Goal: Use online tool/utility: Utilize a website feature to perform a specific function

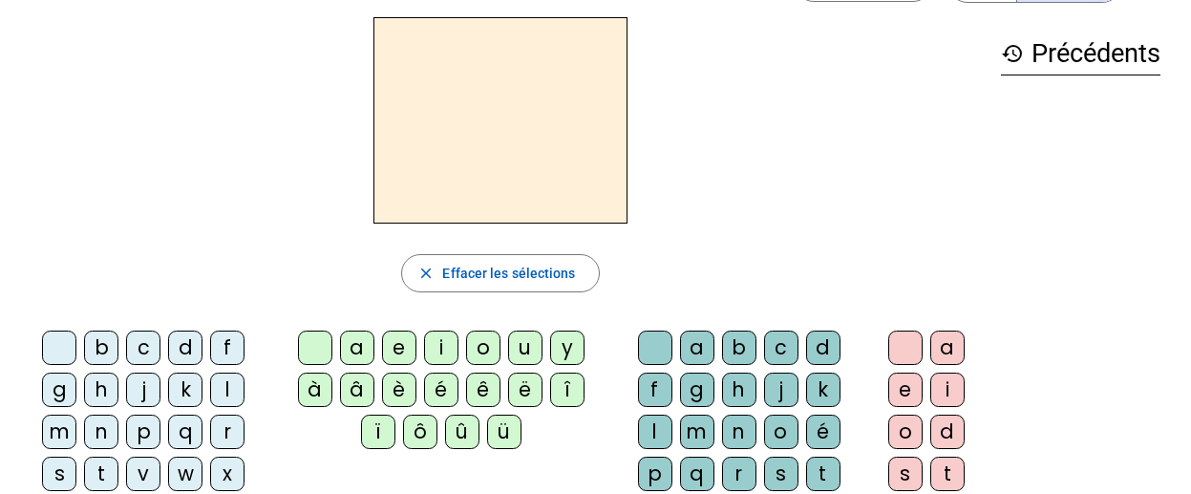
scroll to position [68, 0]
click at [62, 430] on div "m" at bounding box center [59, 431] width 34 height 34
click at [353, 338] on div "a" at bounding box center [357, 347] width 34 height 34
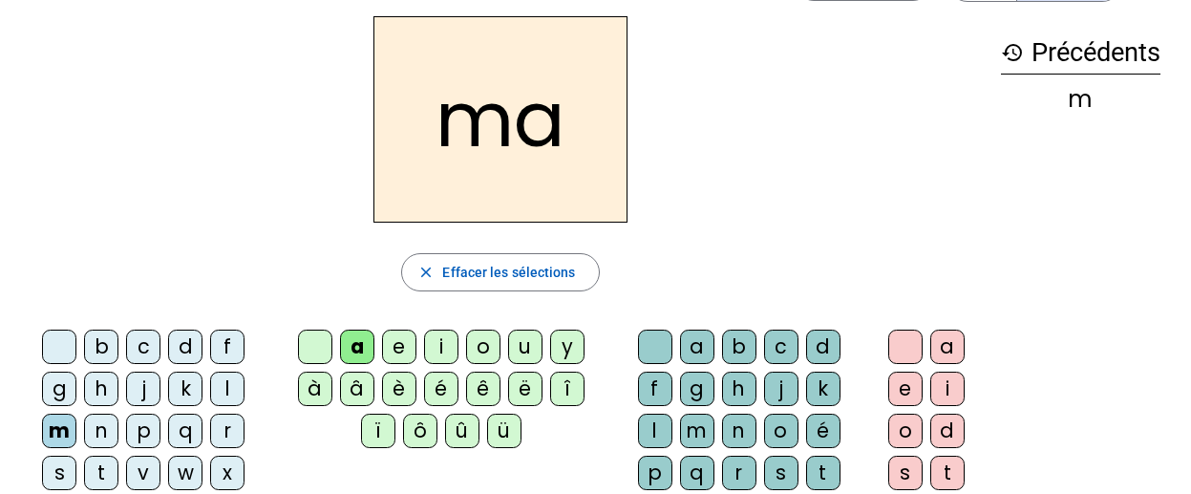
click at [233, 394] on div "l" at bounding box center [227, 389] width 34 height 34
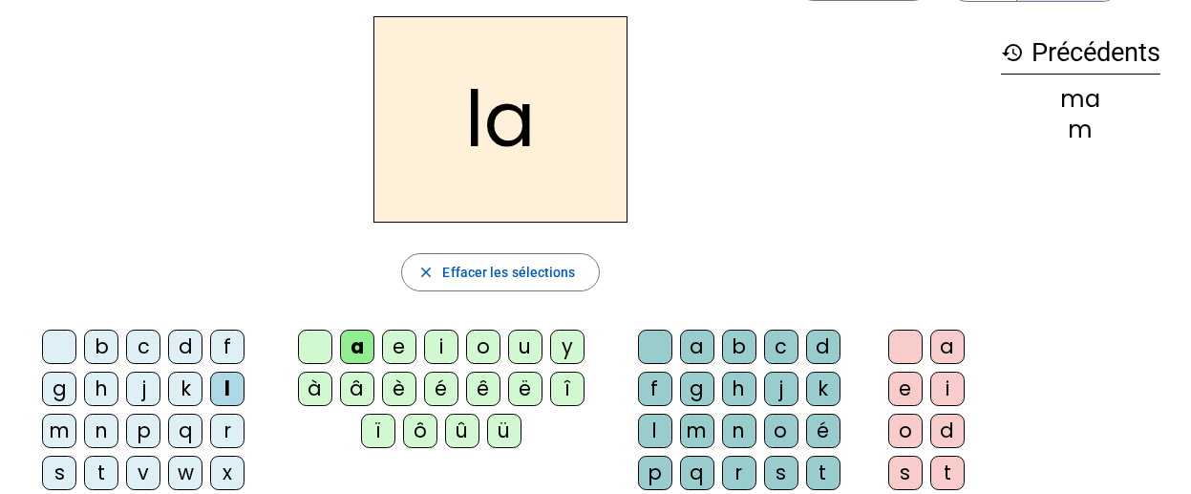
click at [403, 348] on div "e" at bounding box center [399, 347] width 34 height 34
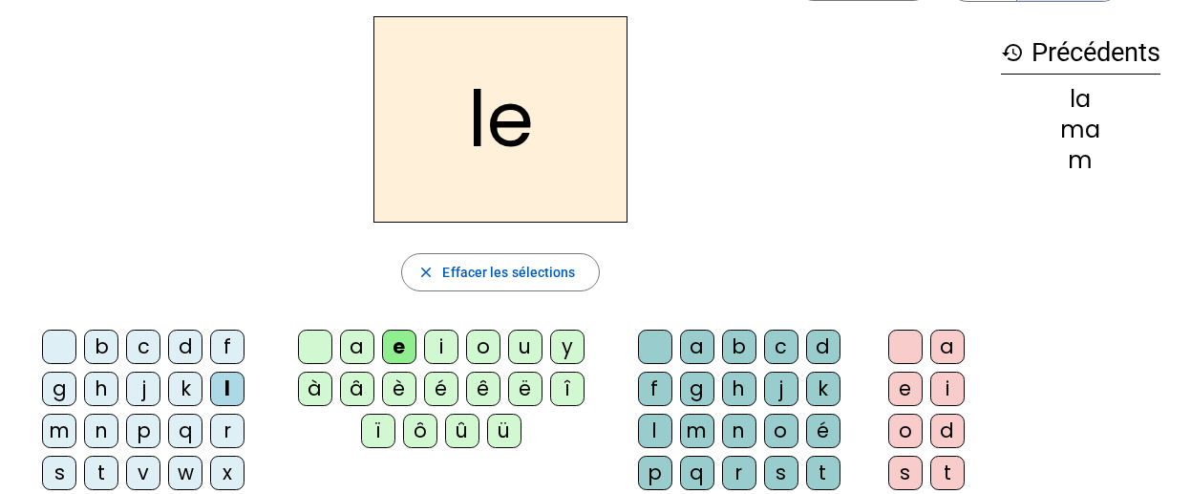
click at [181, 349] on div "d" at bounding box center [185, 347] width 34 height 34
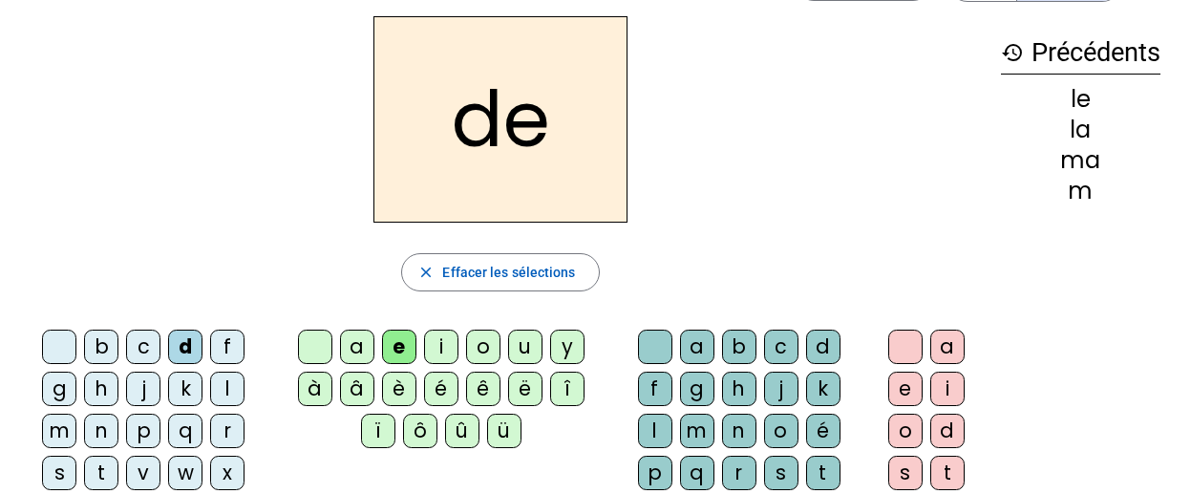
click at [526, 357] on div "u" at bounding box center [525, 347] width 34 height 34
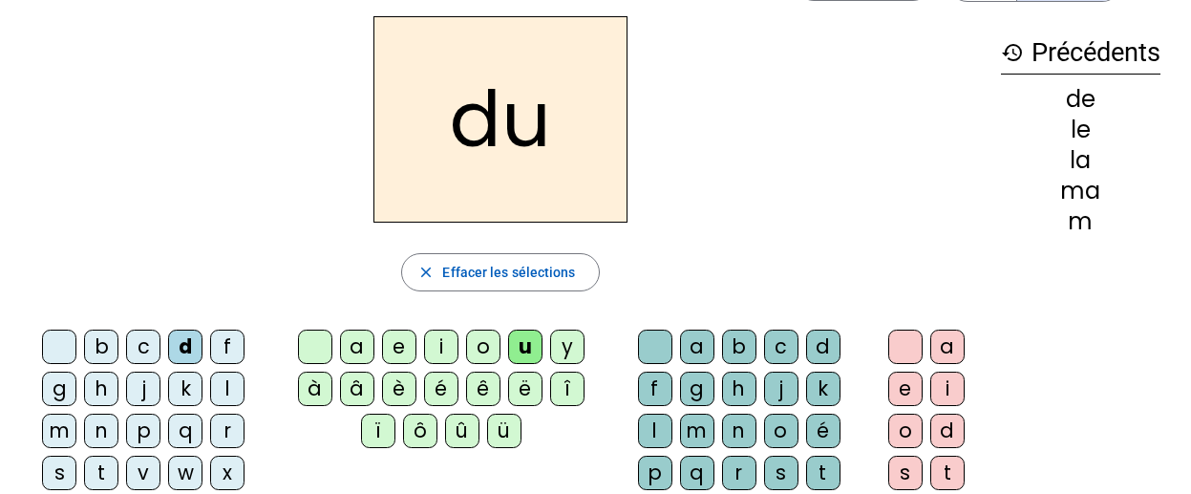
click at [97, 476] on div "t" at bounding box center [101, 473] width 34 height 34
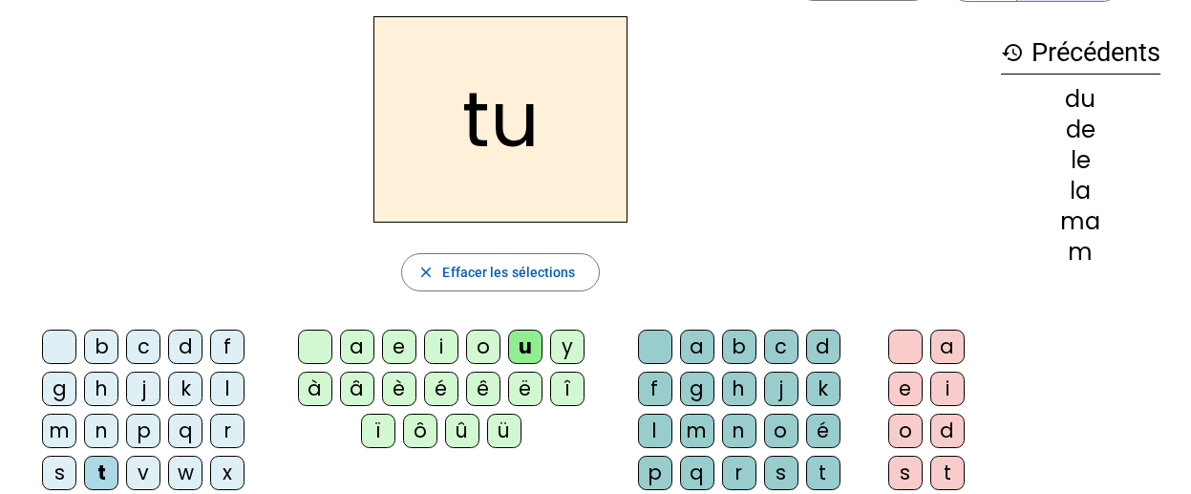
click at [354, 347] on div "a" at bounding box center [357, 347] width 34 height 34
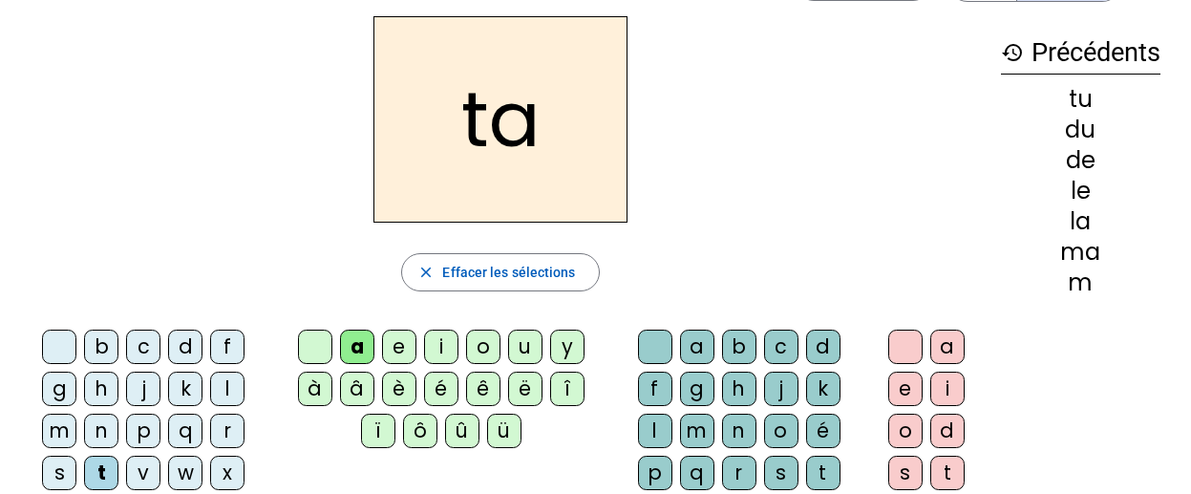
click at [402, 346] on div "e" at bounding box center [399, 347] width 34 height 34
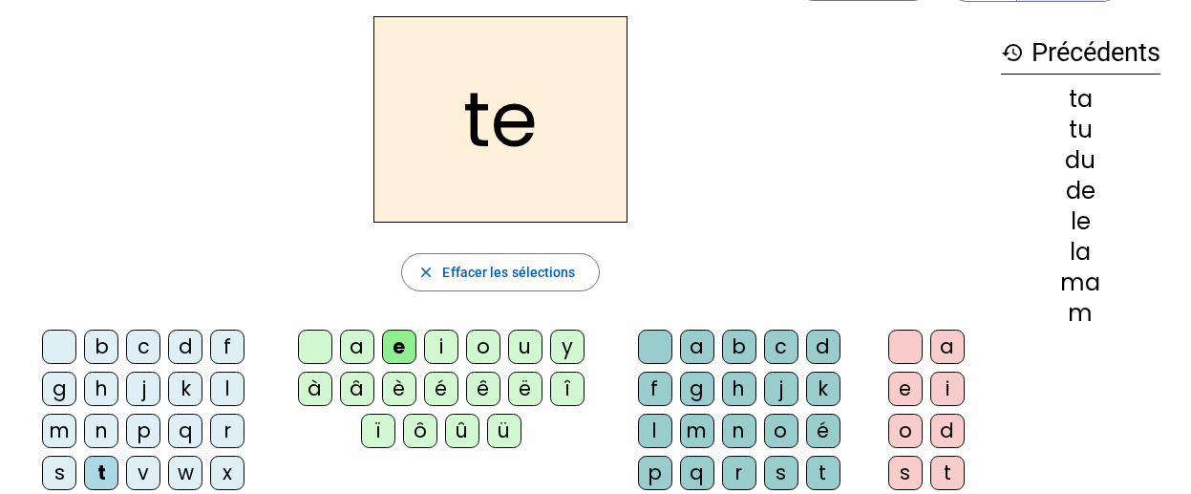
click at [46, 430] on div "m" at bounding box center [59, 431] width 34 height 34
